Goal: Transaction & Acquisition: Download file/media

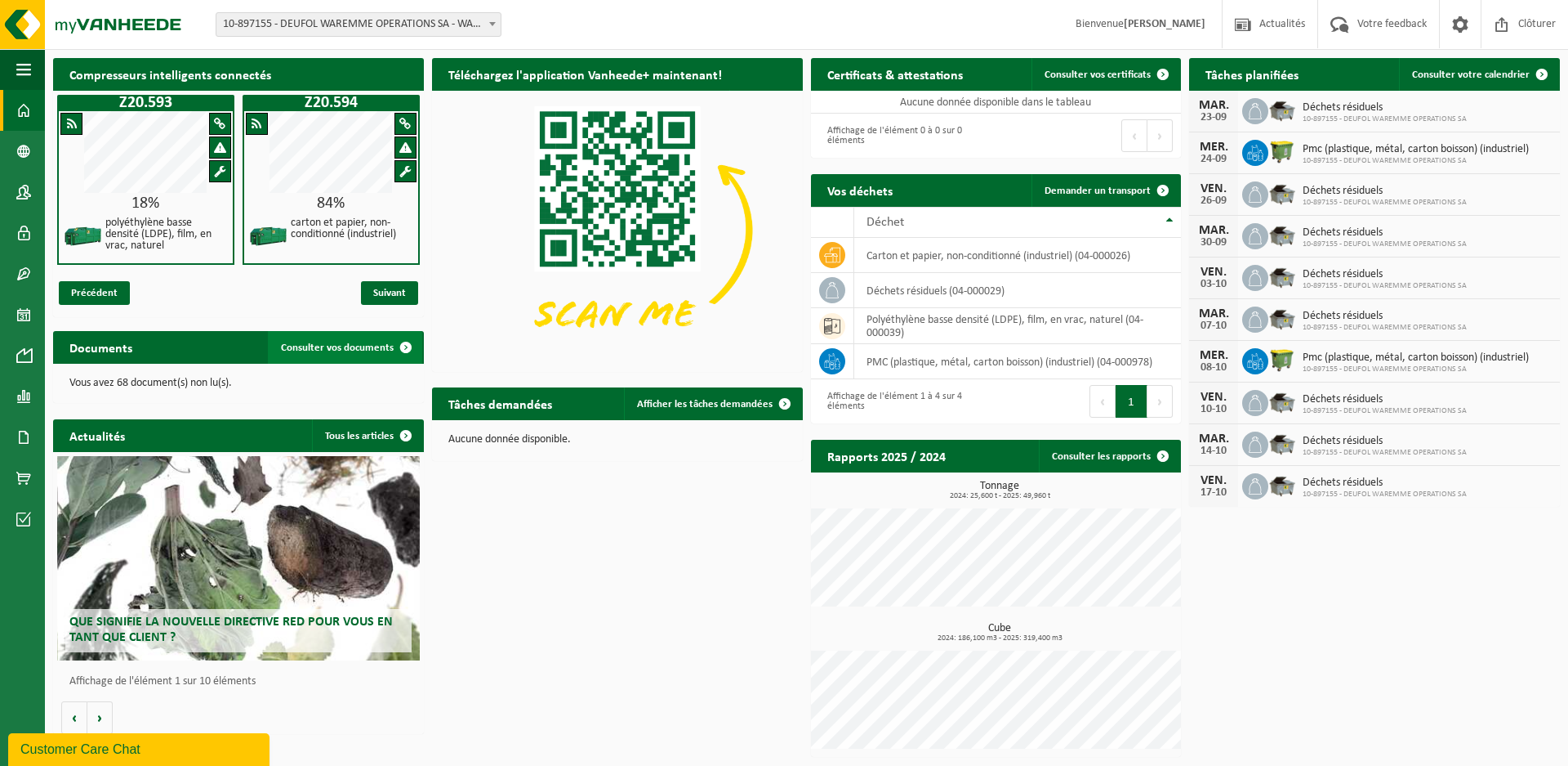
click at [327, 349] on span "Consulter vos documents" at bounding box center [337, 348] width 112 height 11
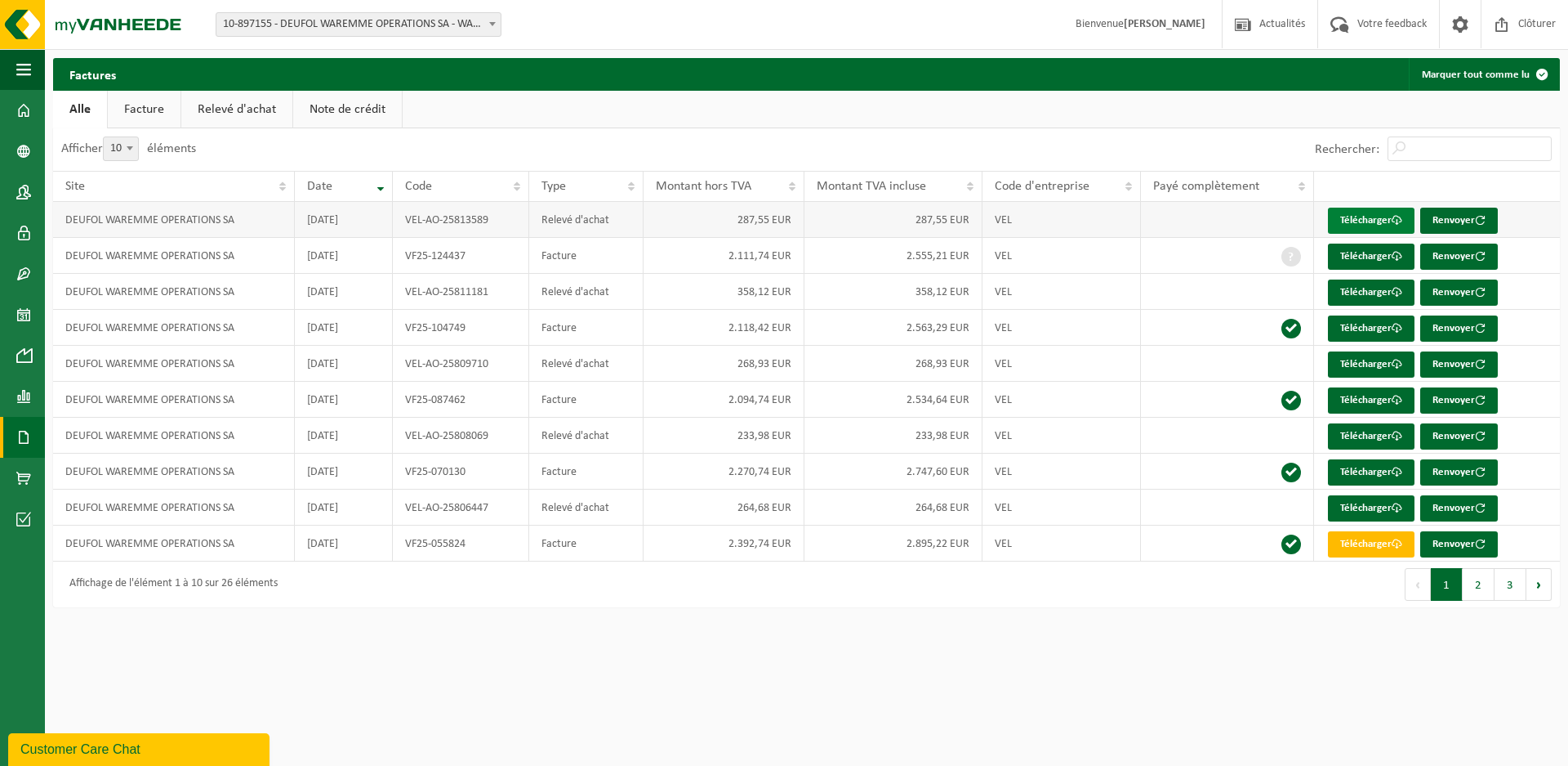
click at [1372, 218] on link "Télécharger" at bounding box center [1372, 220] width 87 height 27
click at [1479, 583] on button "2" at bounding box center [1478, 584] width 32 height 33
click at [1506, 585] on button "3" at bounding box center [1510, 584] width 32 height 33
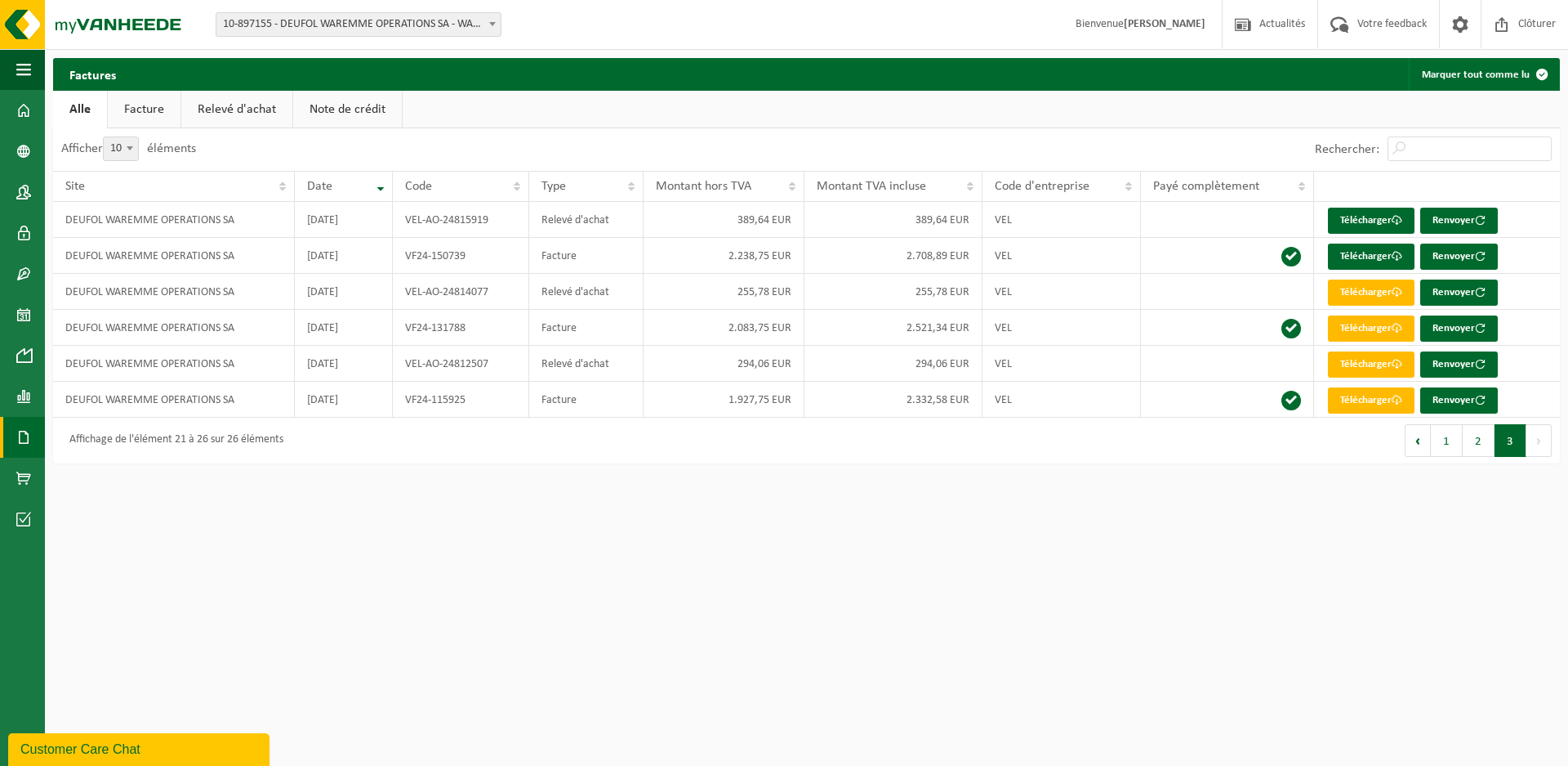
click at [367, 104] on link "Note de crédit" at bounding box center [347, 109] width 109 height 37
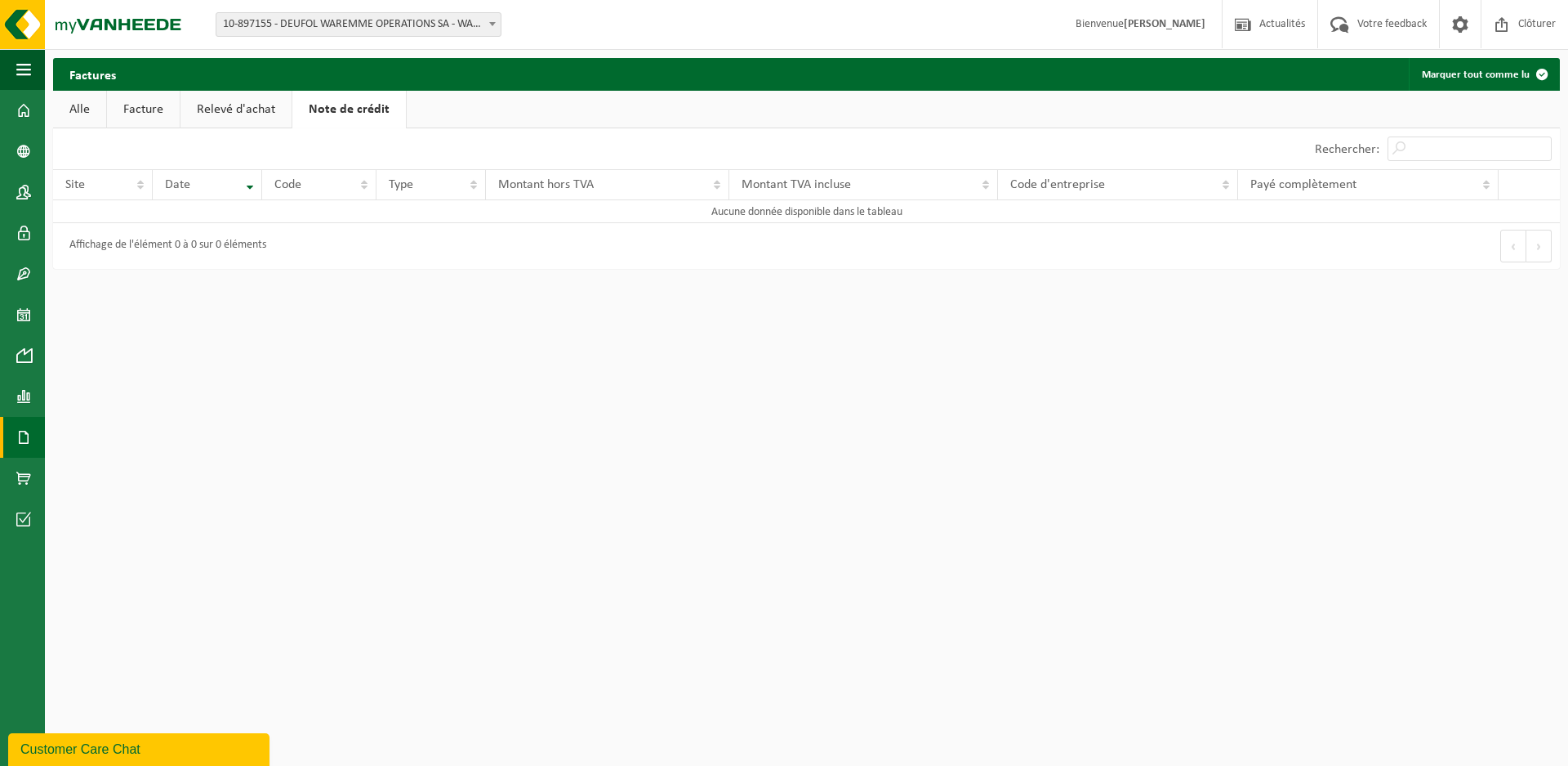
click at [84, 433] on html "Site: 10-897155 - DEUFOL WAREMME OPERATIONS SA - WAREMME 10-897155 - DEUFOL WAR…" at bounding box center [784, 383] width 1568 height 766
click at [19, 439] on span at bounding box center [24, 437] width 15 height 41
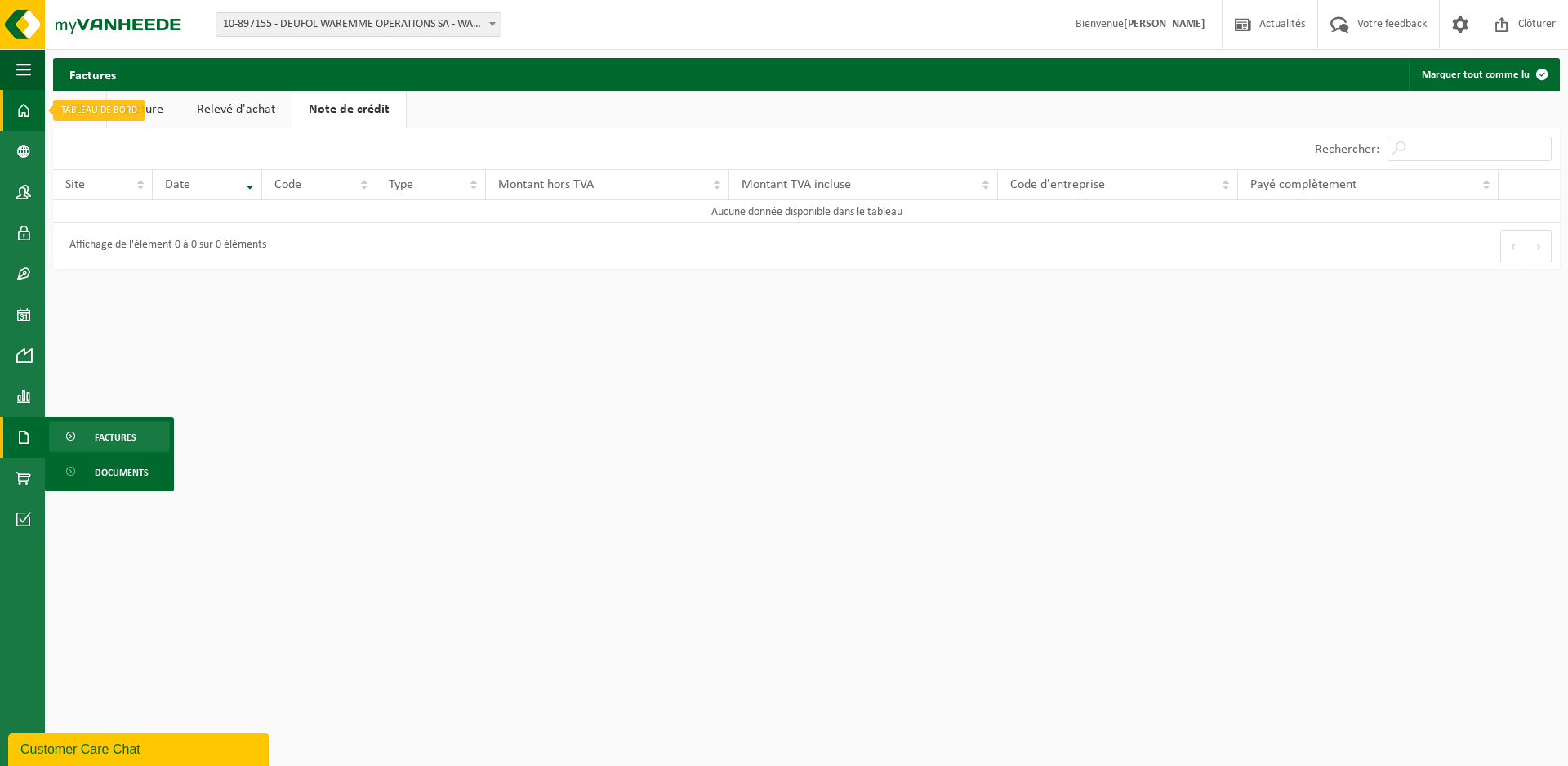
click at [26, 105] on span at bounding box center [24, 110] width 15 height 41
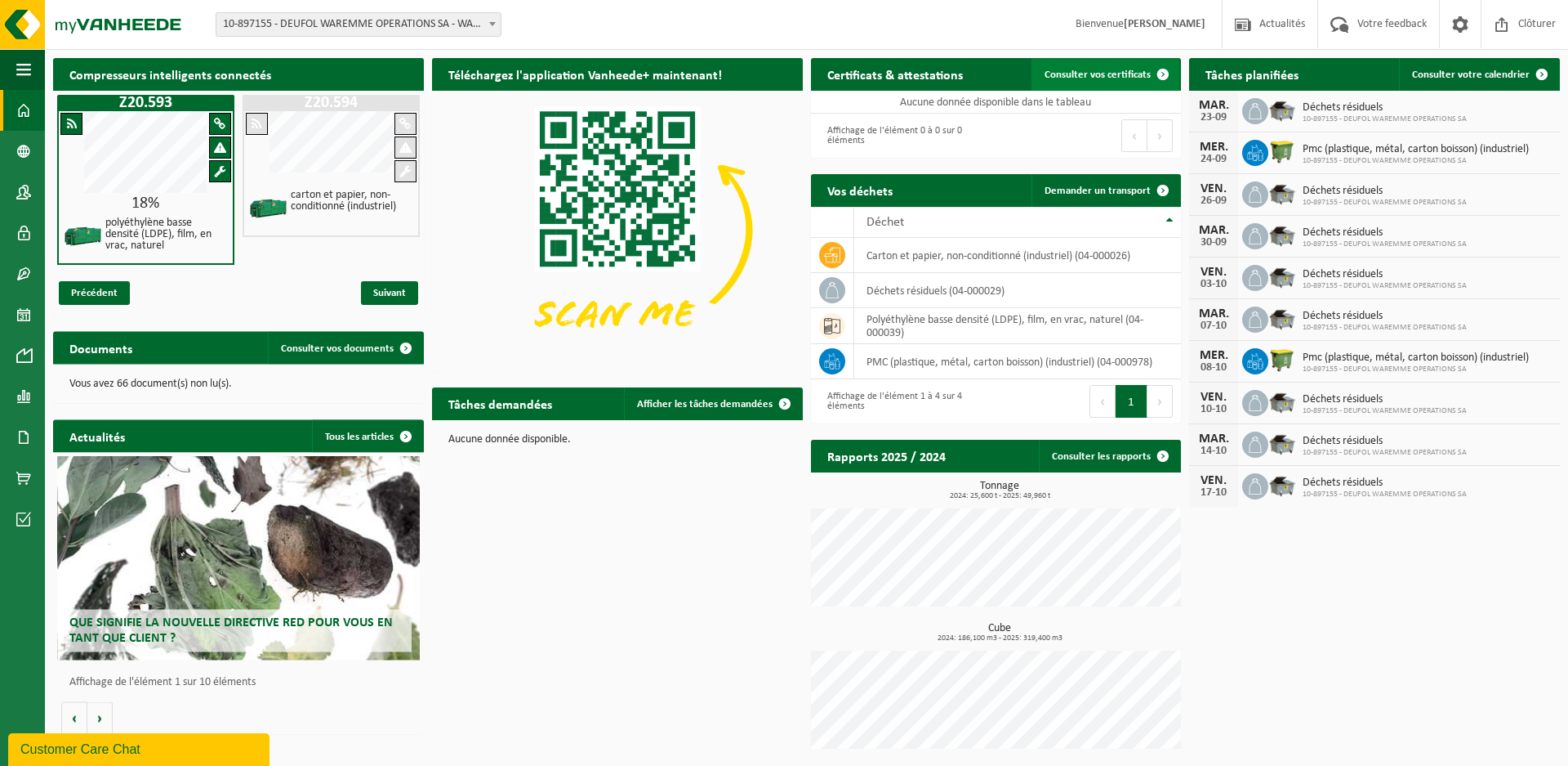
click at [1090, 79] on span "Consulter vos certificats" at bounding box center [1097, 75] width 106 height 11
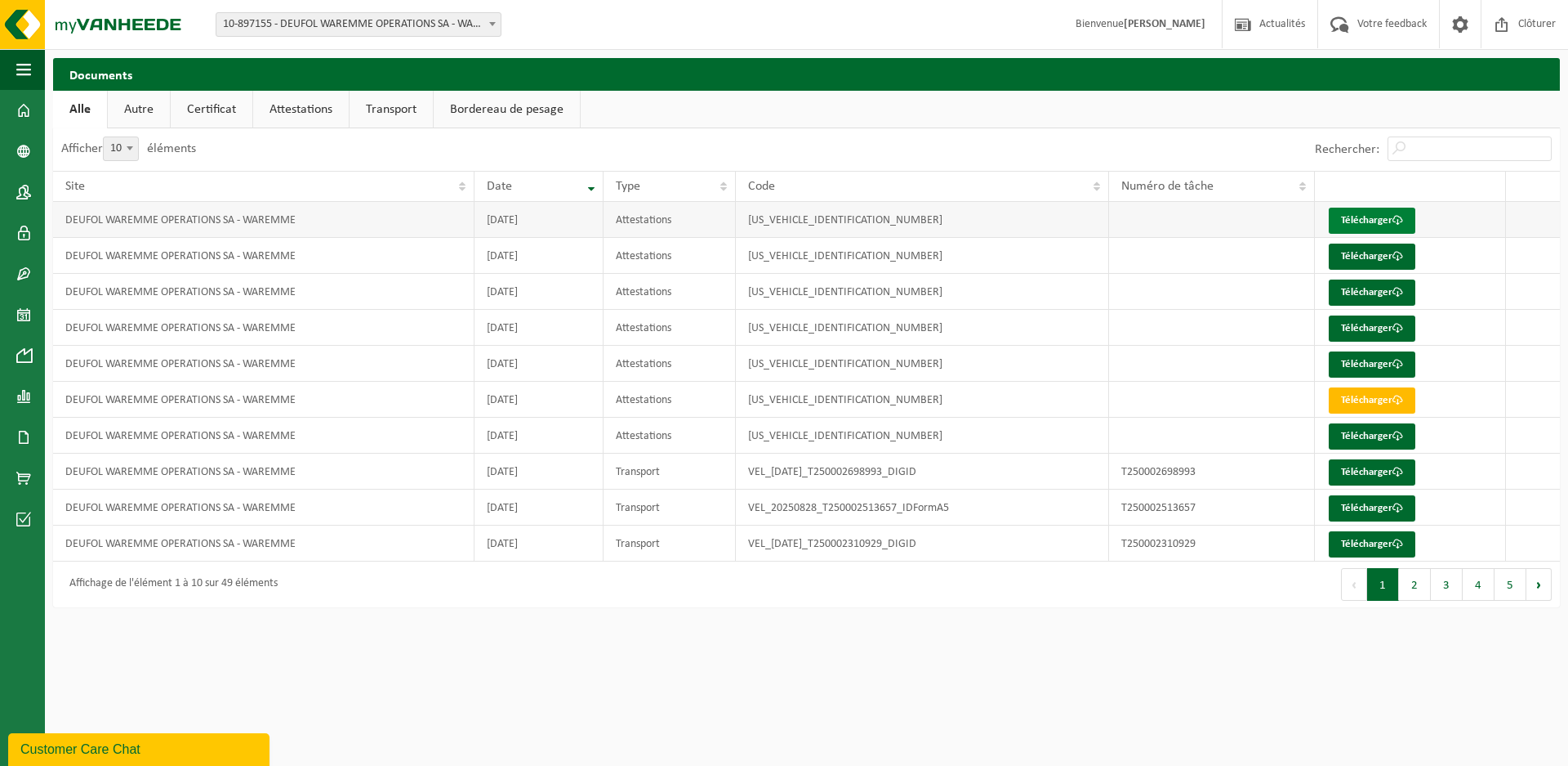
click at [1369, 220] on link "Télécharger" at bounding box center [1372, 220] width 87 height 27
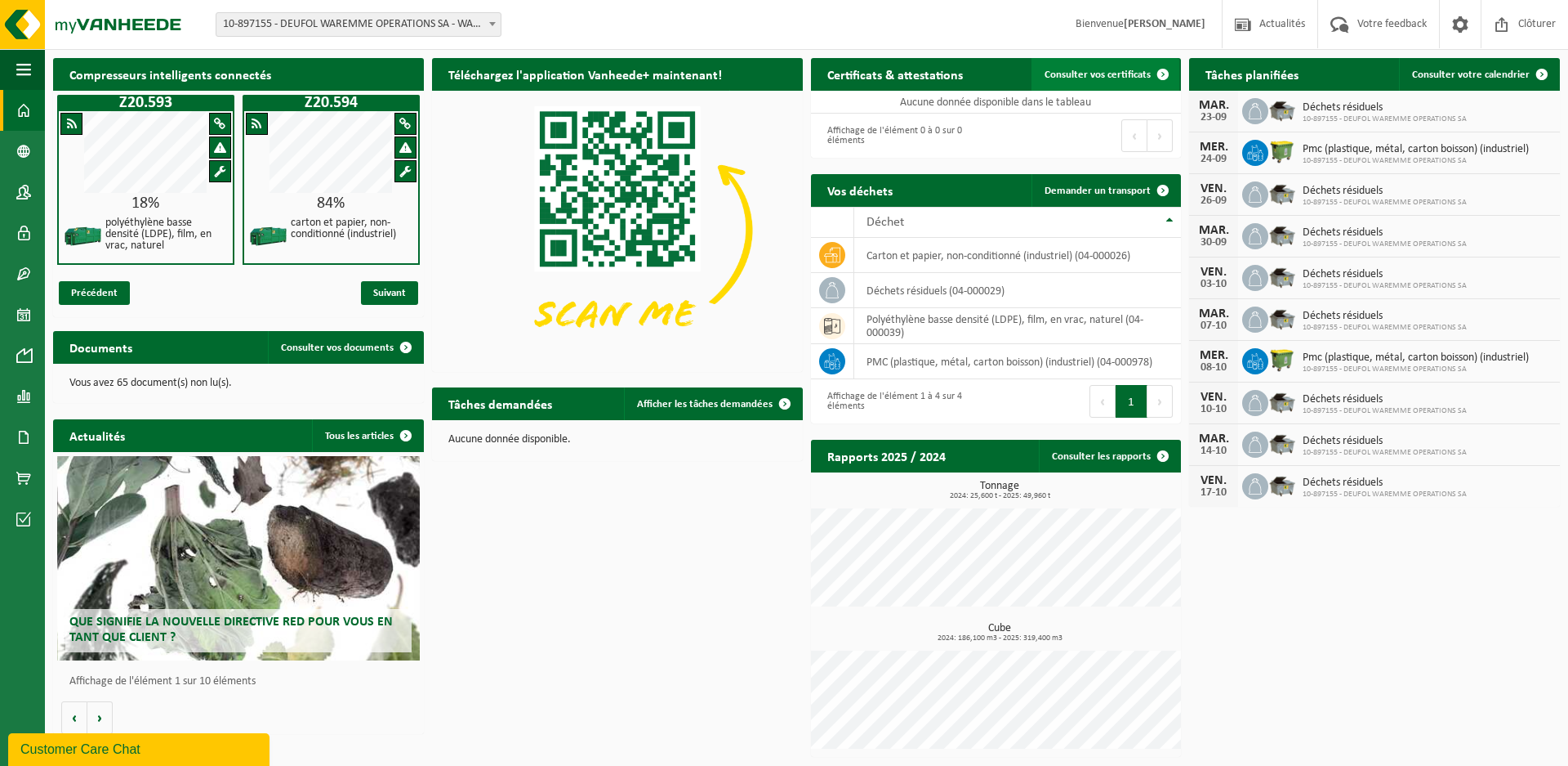
click at [1102, 68] on link "Consulter vos certificats" at bounding box center [1106, 74] width 148 height 33
